Goal: Navigation & Orientation: Find specific page/section

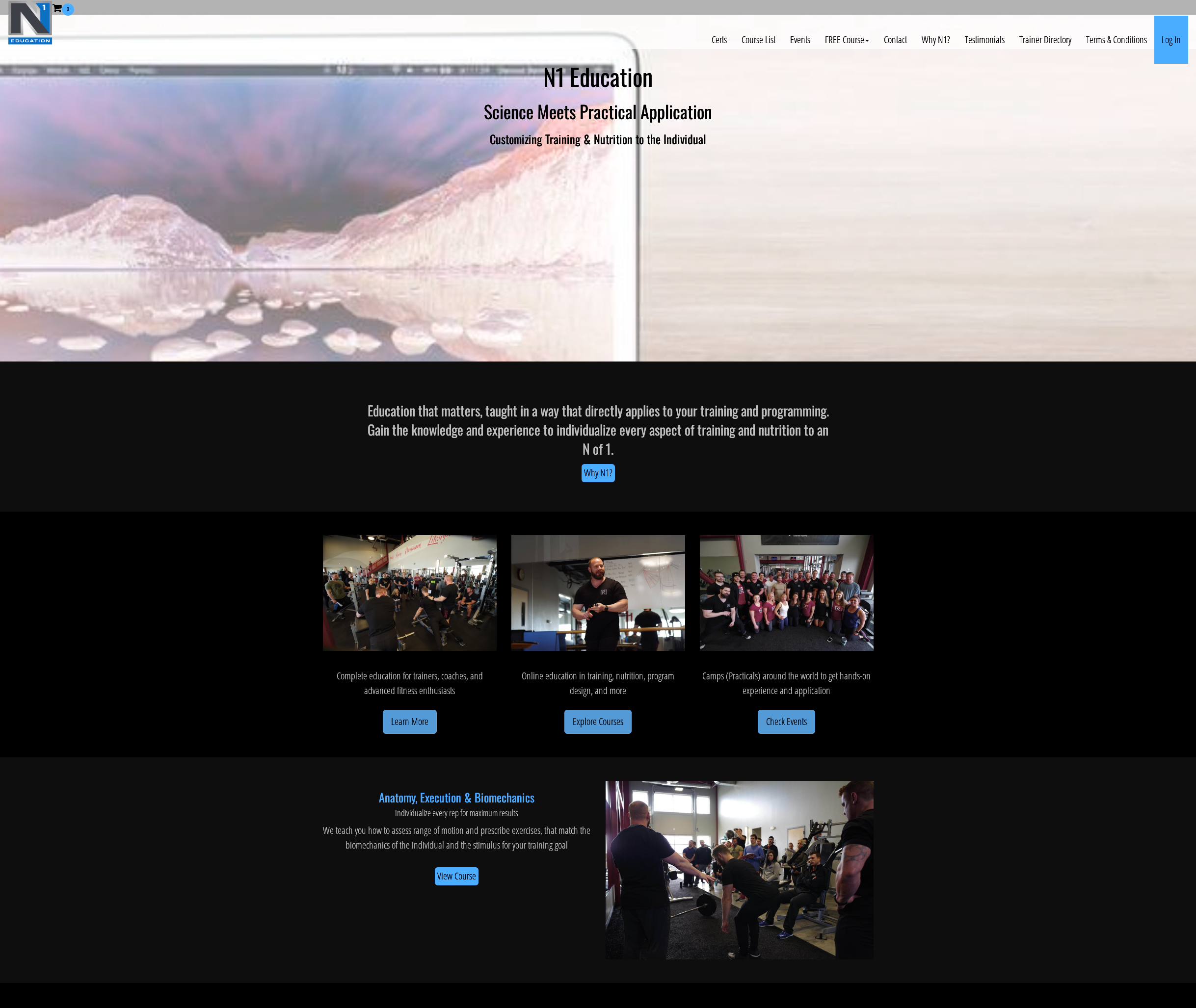
click at [1171, 38] on link "Log In" at bounding box center [1171, 40] width 34 height 48
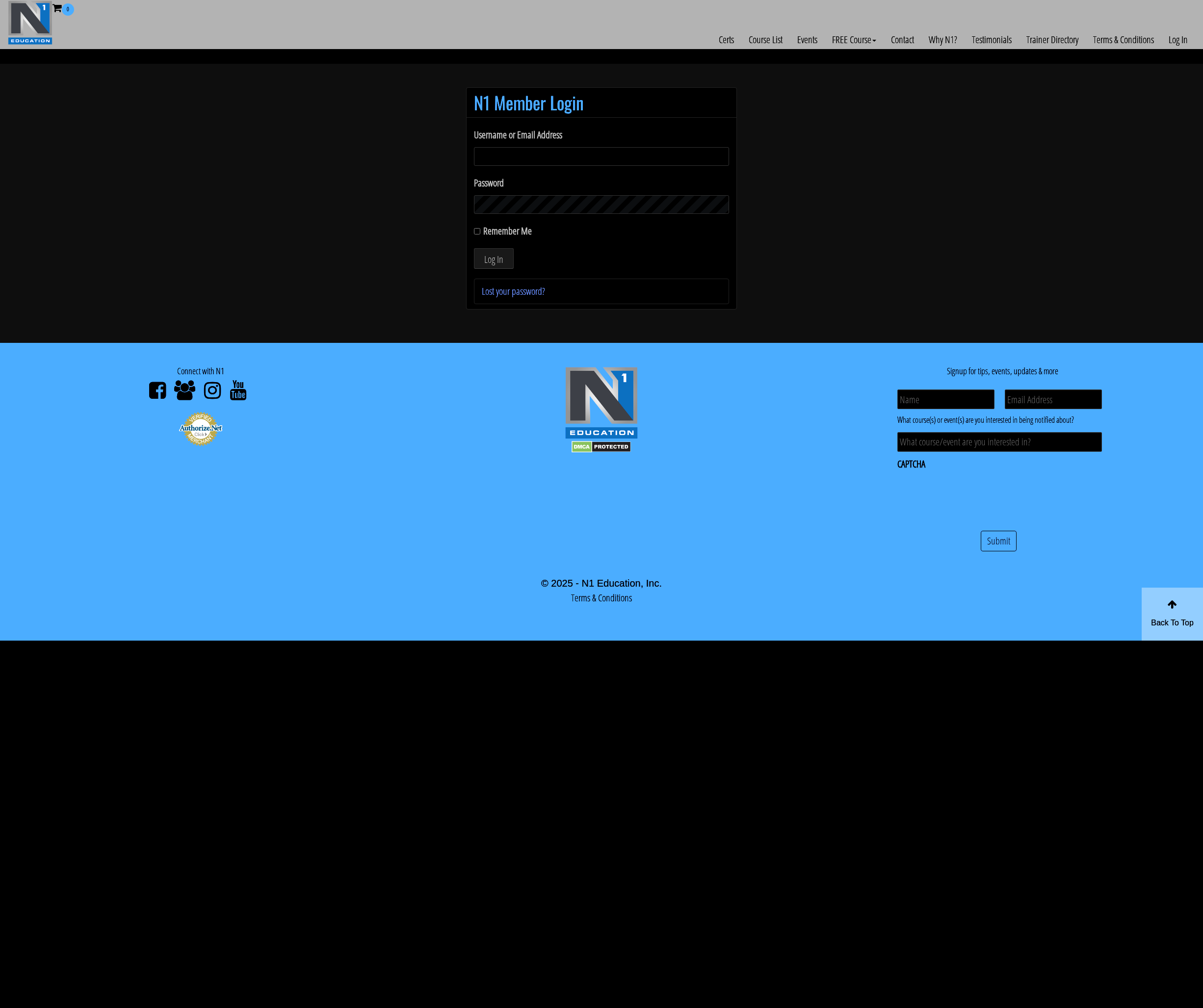
type input "n1neveraverage@gmail.com"
click at [493, 259] on button "Log In" at bounding box center [494, 259] width 40 height 20
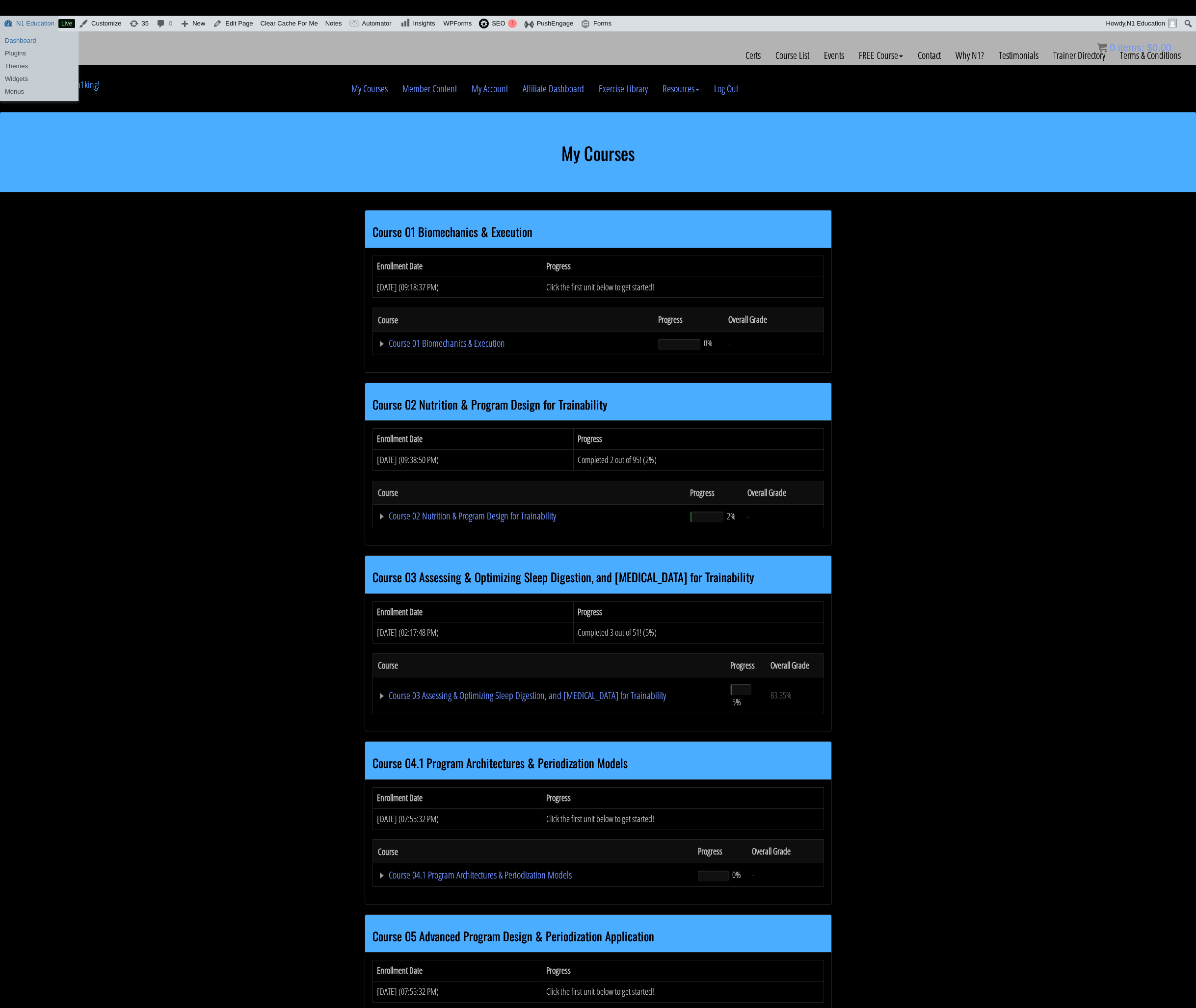
click at [28, 34] on link "Dashboard" at bounding box center [39, 40] width 78 height 13
